Goal: Task Accomplishment & Management: Manage account settings

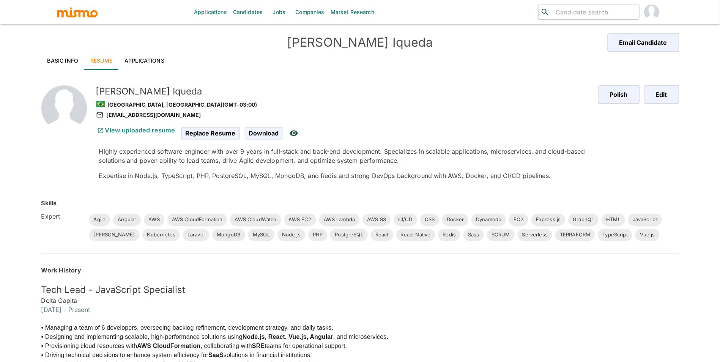
click at [135, 128] on link "View uploaded resume" at bounding box center [135, 130] width 79 height 8
click at [148, 132] on link "View uploaded resume" at bounding box center [135, 130] width 79 height 8
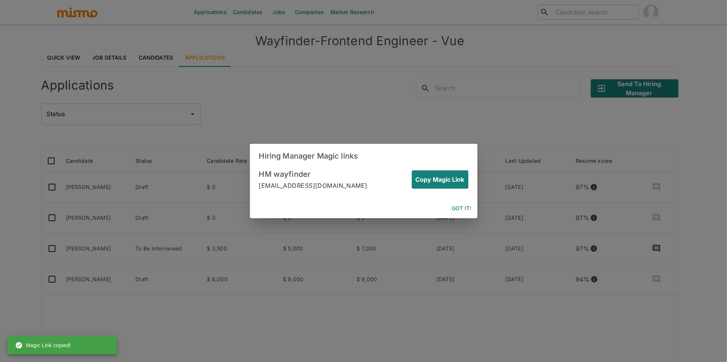
click at [453, 203] on button "Got it!" at bounding box center [461, 209] width 25 height 14
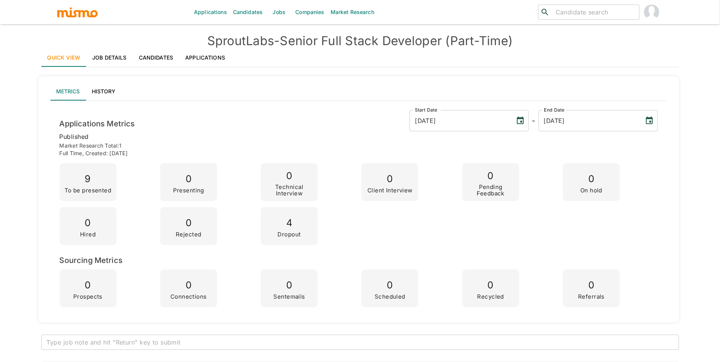
click at [116, 64] on link "Job Details" at bounding box center [109, 58] width 47 height 18
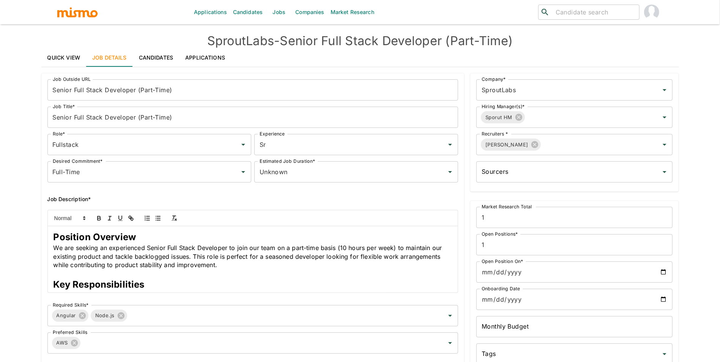
type input "Fullstack"
type input "Sr"
type input "Full-Time"
type input "Unknown"
type input "SproutLabs"
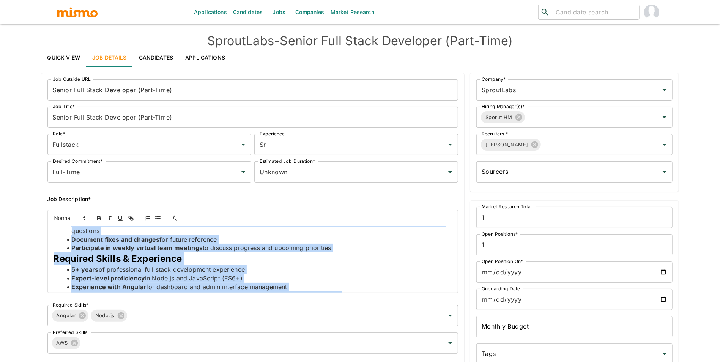
scroll to position [408, 0]
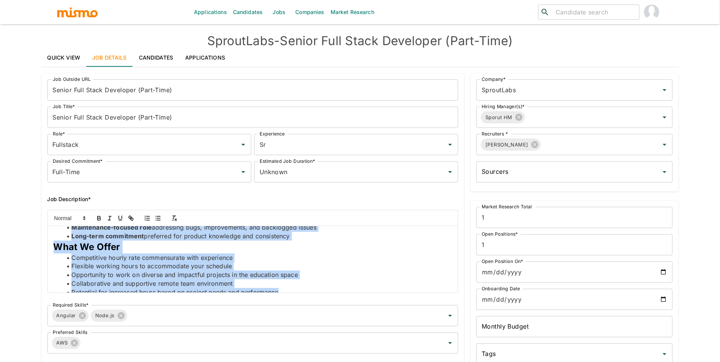
drag, startPoint x: 54, startPoint y: 235, endPoint x: 216, endPoint y: 328, distance: 186.5
click at [216, 328] on div "Job Outside URL Senior Full Stack Developer (Part-Time) Job Outside URL Job Tit…" at bounding box center [249, 214] width 417 height 283
copy div "Position Overview We are seeking an experienced Senior Full Stack Developer to …"
click at [90, 57] on link "Job Details" at bounding box center [109, 58] width 47 height 18
click at [71, 56] on link "Quick View" at bounding box center [63, 58] width 45 height 18
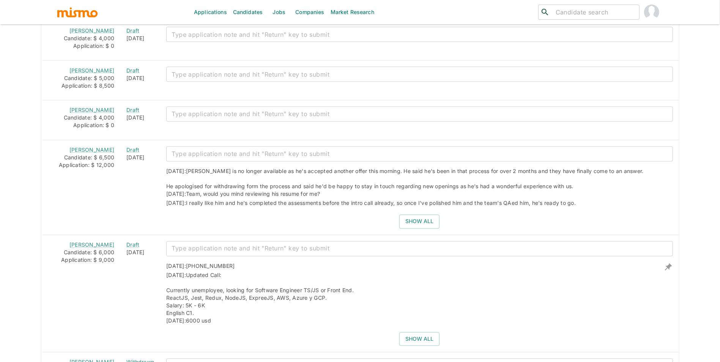
scroll to position [985, 0]
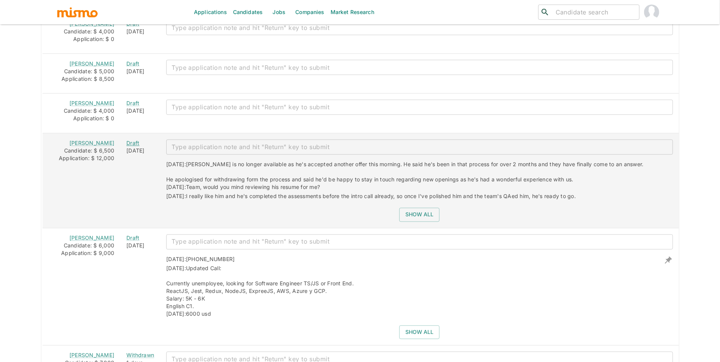
click at [131, 145] on div "Draft" at bounding box center [140, 144] width 28 height 8
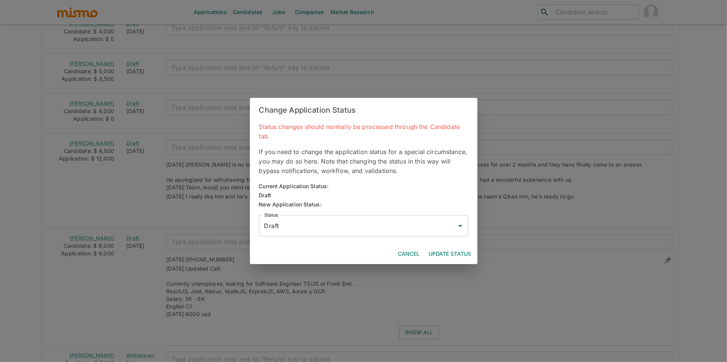
click at [315, 224] on input "Draft" at bounding box center [358, 226] width 191 height 14
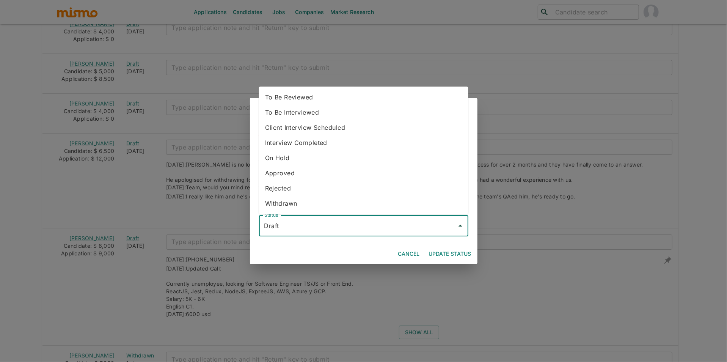
click at [309, 201] on li "Withdrawn" at bounding box center [363, 203] width 209 height 15
type input "Withdrawn"
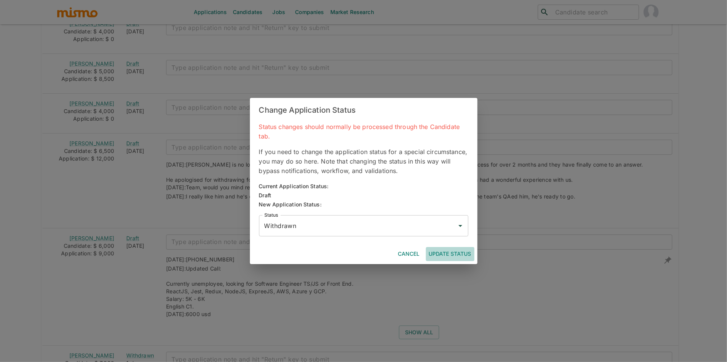
click at [456, 250] on button "Update Status" at bounding box center [450, 254] width 49 height 14
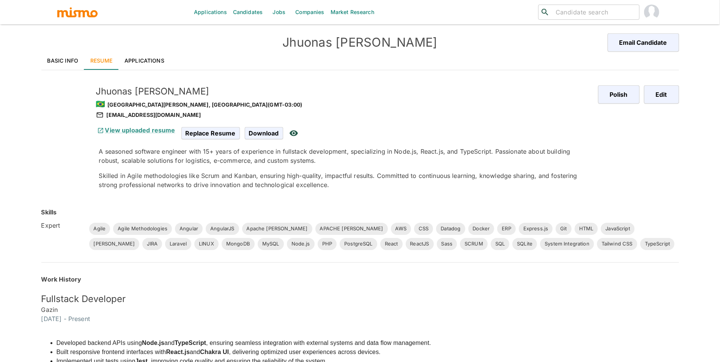
click at [63, 55] on link "Basic Info" at bounding box center [62, 61] width 43 height 18
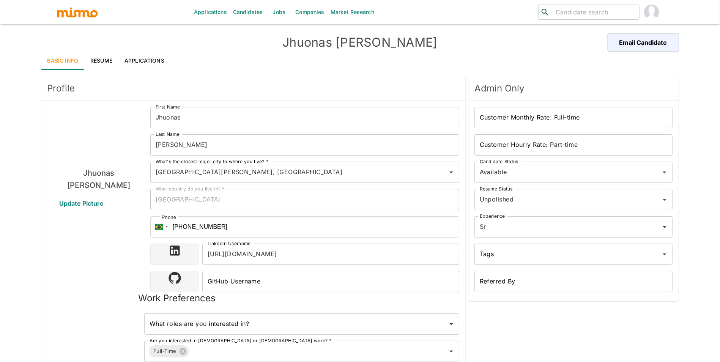
click at [104, 57] on link "Resume" at bounding box center [101, 61] width 34 height 18
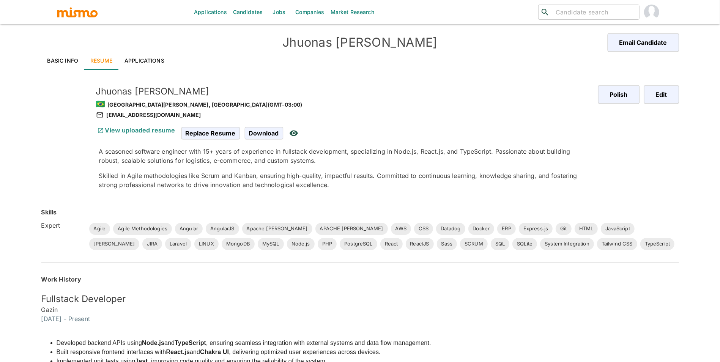
click at [143, 127] on link "View uploaded resume" at bounding box center [135, 130] width 79 height 8
click at [164, 128] on link "View uploaded resume" at bounding box center [135, 130] width 79 height 8
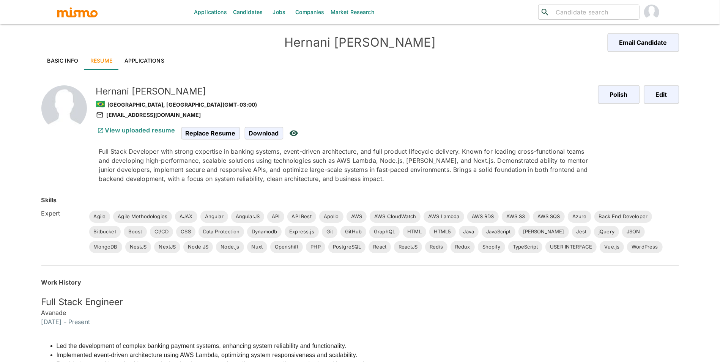
click at [136, 60] on link "Applications" at bounding box center [144, 61] width 52 height 18
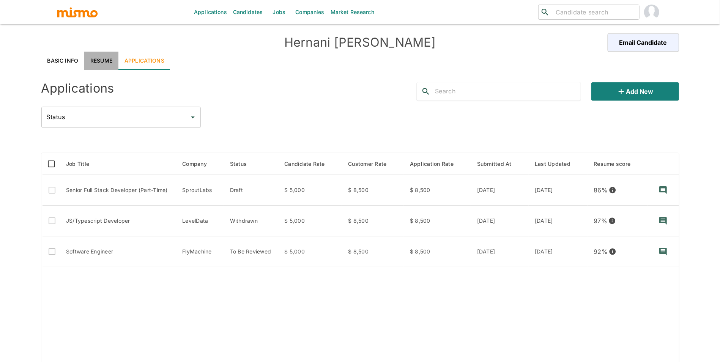
click at [100, 61] on link "Resume" at bounding box center [101, 61] width 34 height 18
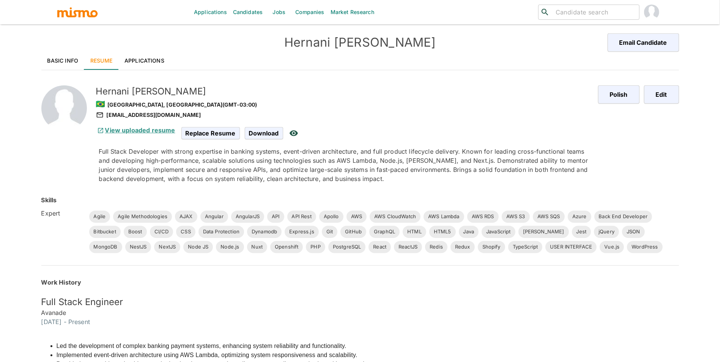
click at [156, 128] on link "View uploaded resume" at bounding box center [135, 130] width 79 height 8
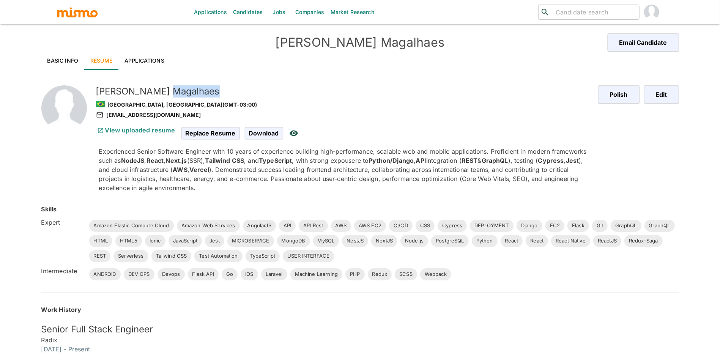
drag, startPoint x: 174, startPoint y: 93, endPoint x: 126, endPoint y: 89, distance: 48.0
click at [126, 89] on h5 "[PERSON_NAME]" at bounding box center [344, 91] width 496 height 12
copy h5 "Magalhaes"
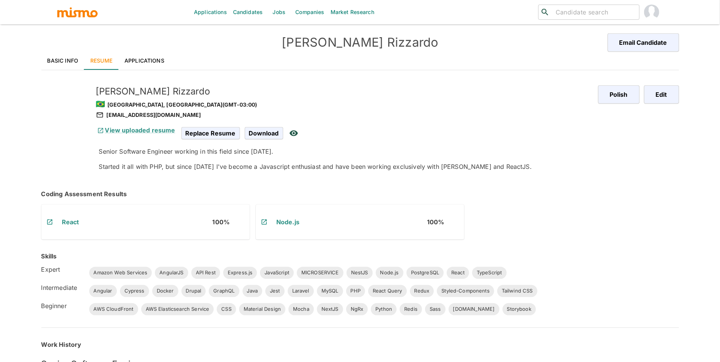
click at [75, 63] on link "Basic Info" at bounding box center [62, 61] width 43 height 18
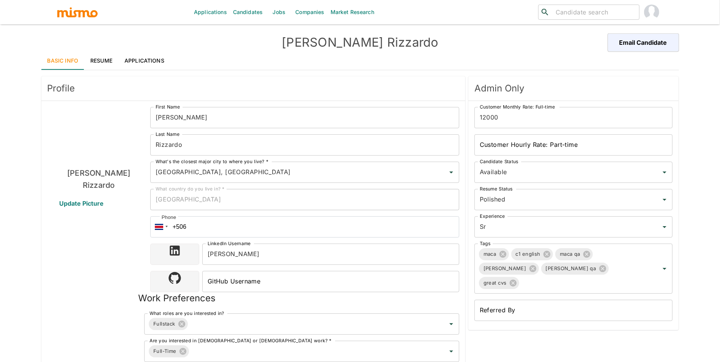
scroll to position [466, 0]
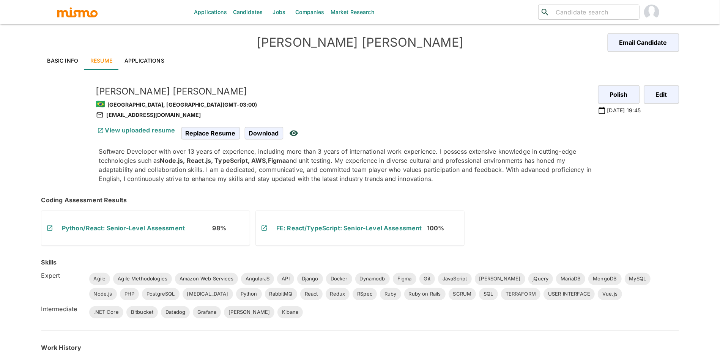
click at [140, 126] on h6 "View uploaded resume" at bounding box center [135, 130] width 79 height 9
click at [140, 128] on link "View uploaded resume" at bounding box center [135, 130] width 79 height 8
click at [69, 57] on link "Basic Info" at bounding box center [62, 61] width 43 height 18
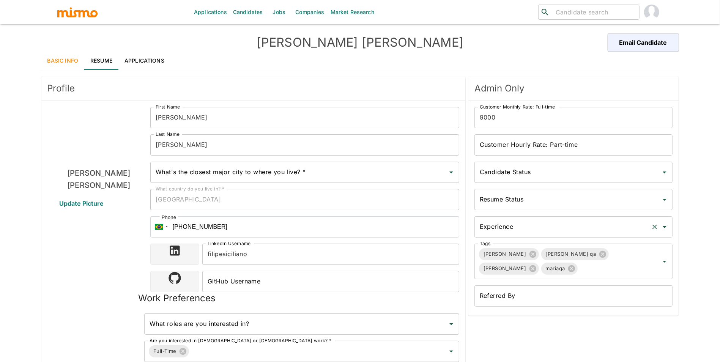
type input "[GEOGRAPHIC_DATA], [GEOGRAPHIC_DATA]"
type input "USD"
type input "ASAP"
type input "Available"
type input "Polished"
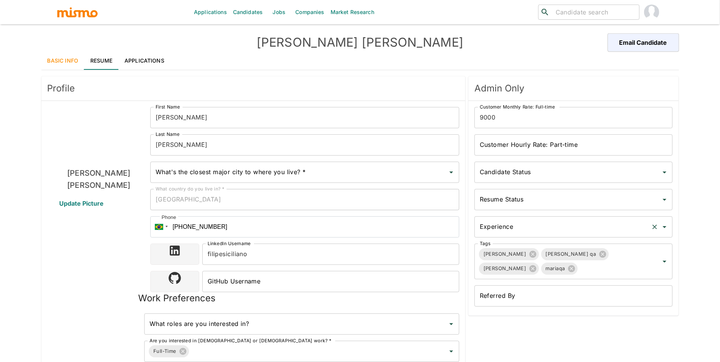
type input "Sr"
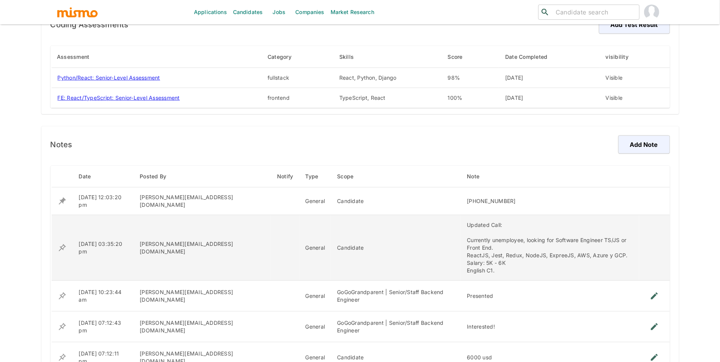
scroll to position [507, 0]
